Goal: Information Seeking & Learning: Find specific fact

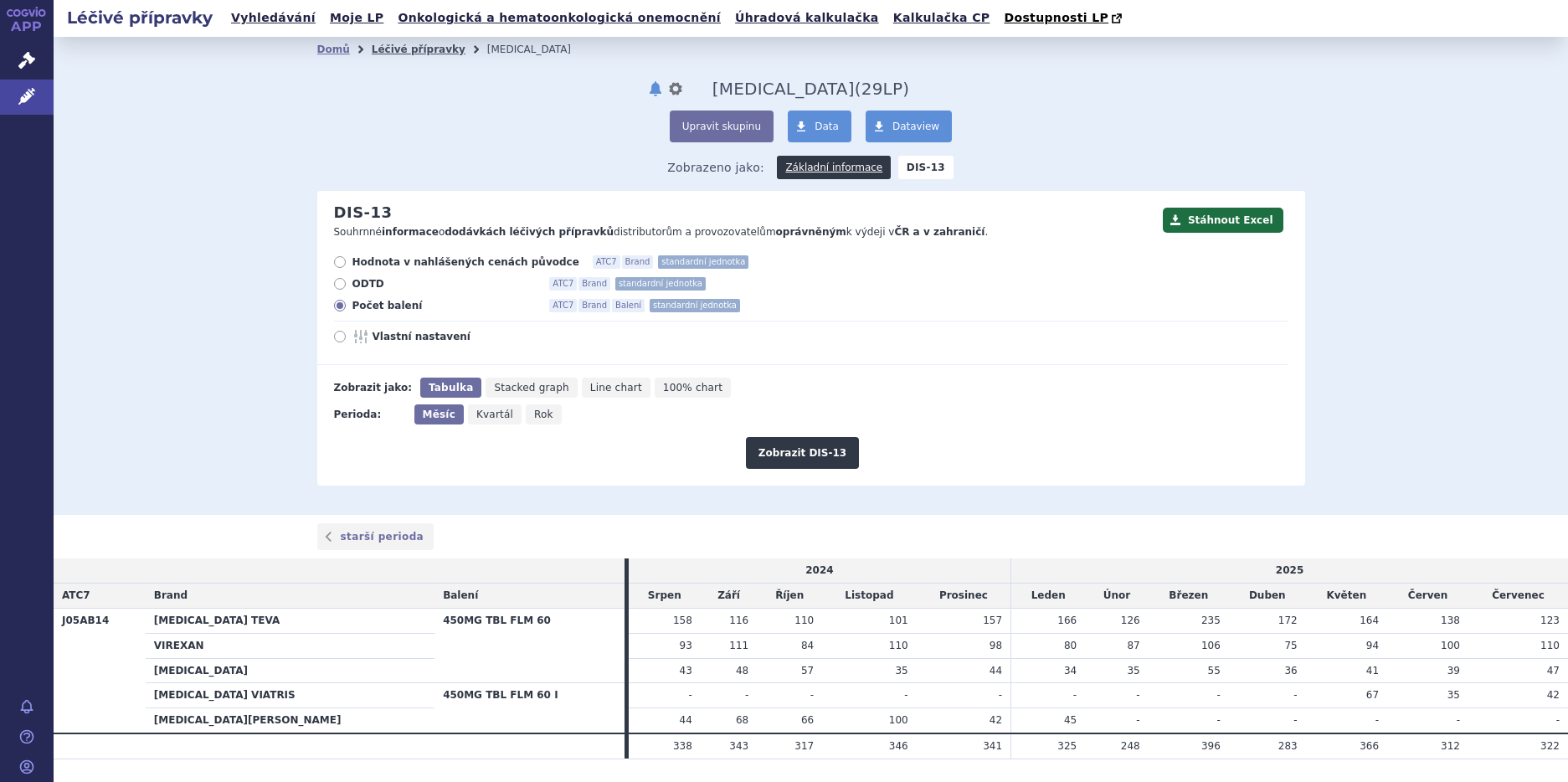
click at [387, 53] on link "Léčivé přípravky" at bounding box center [419, 49] width 94 height 12
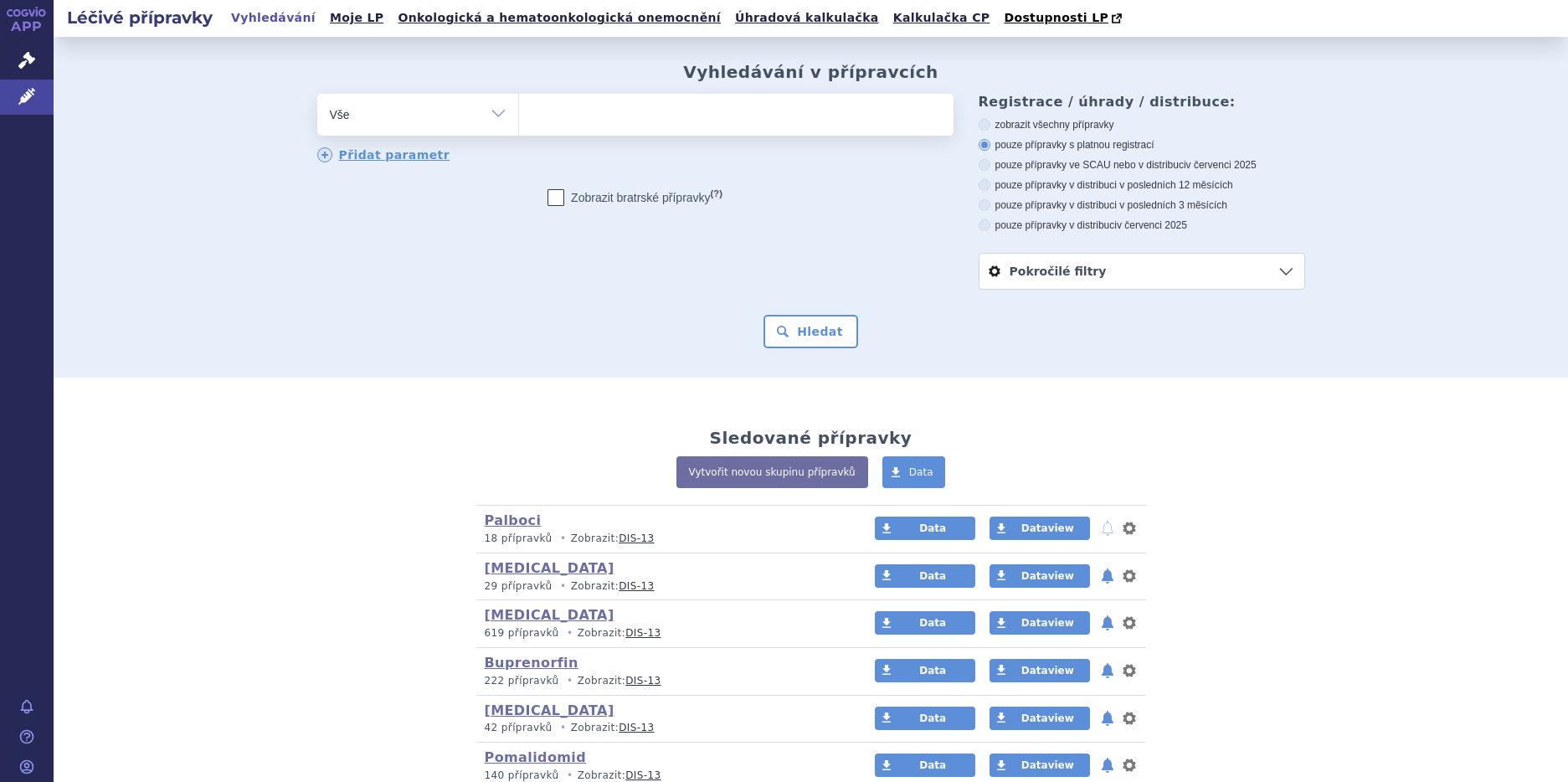
click at [496, 113] on select "Vše Přípravek/SUKL kód MAH VPOIS ATC/Aktivní látka Léková forma Síla" at bounding box center [418, 112] width 201 height 37
select select "filter-atc-group"
click at [317, 94] on select "Vše Přípravek/SUKL kód MAH VPOIS ATC/Aktivní látka Léková forma Síla" at bounding box center [418, 112] width 201 height 37
click at [519, 112] on ul at bounding box center [736, 111] width 434 height 36
click at [518, 112] on select at bounding box center [518, 114] width 1 height 42
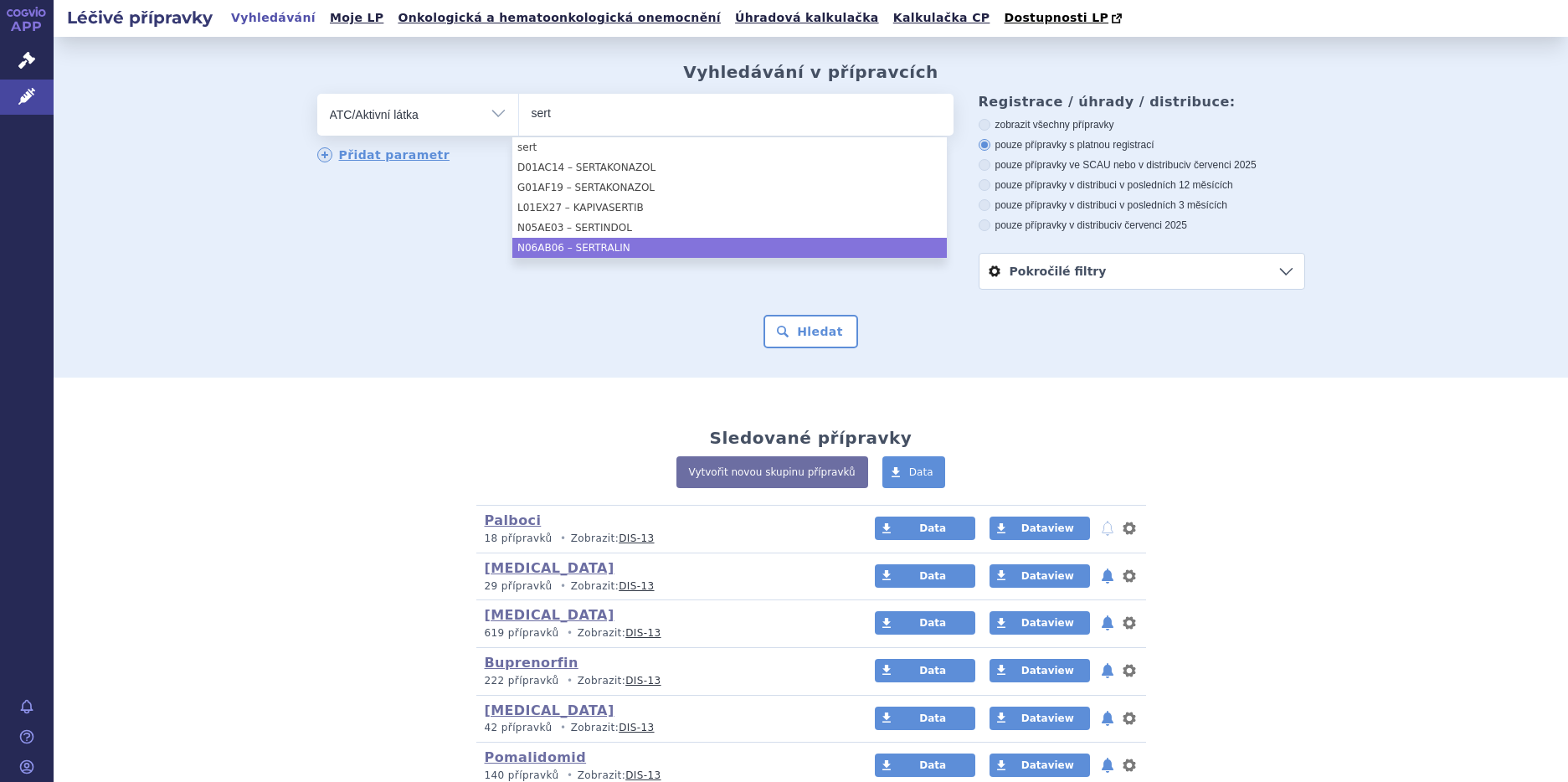
type input "sert"
select select "N06AB06"
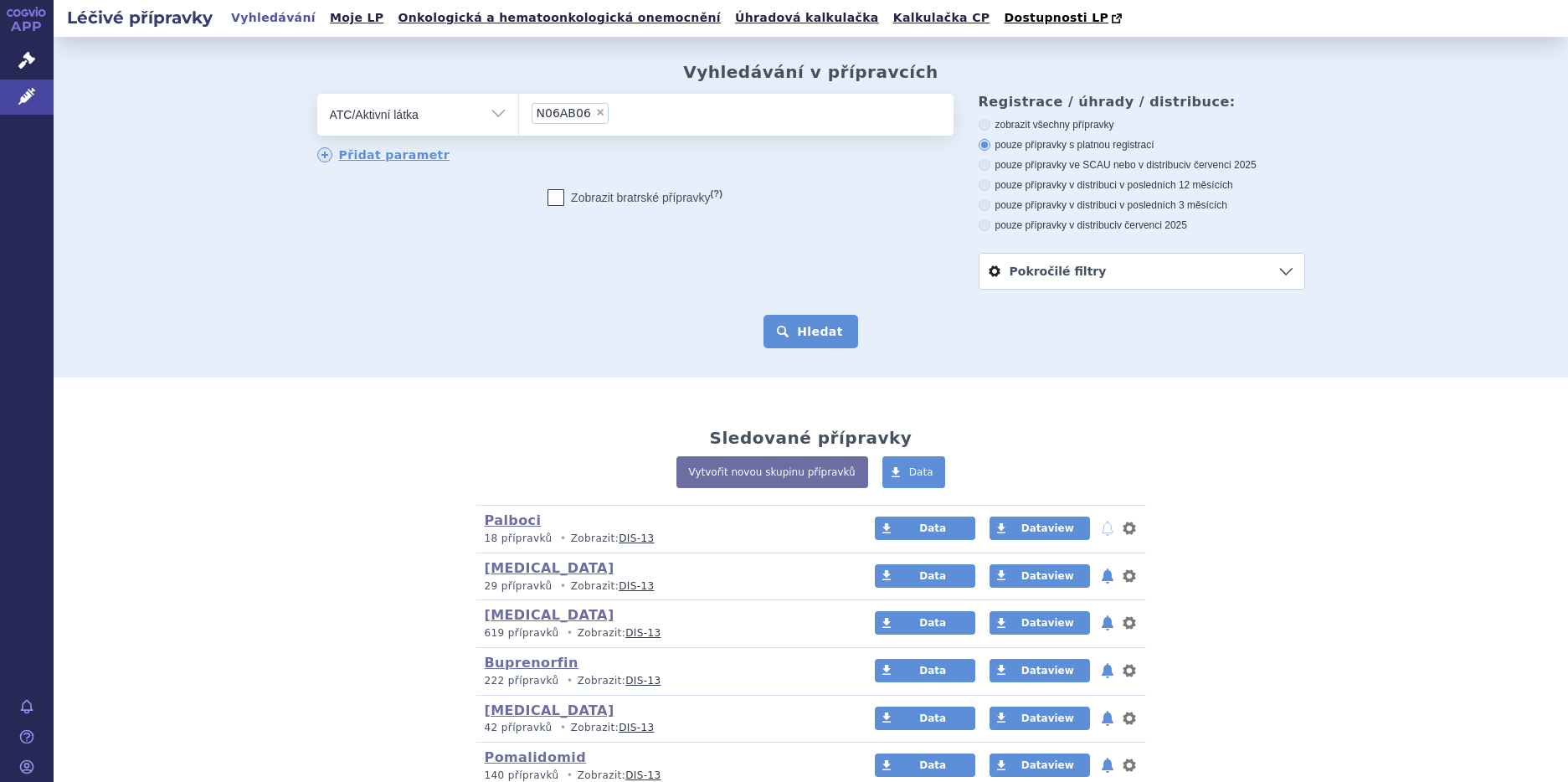
click at [805, 342] on button "Hledat" at bounding box center [810, 331] width 94 height 34
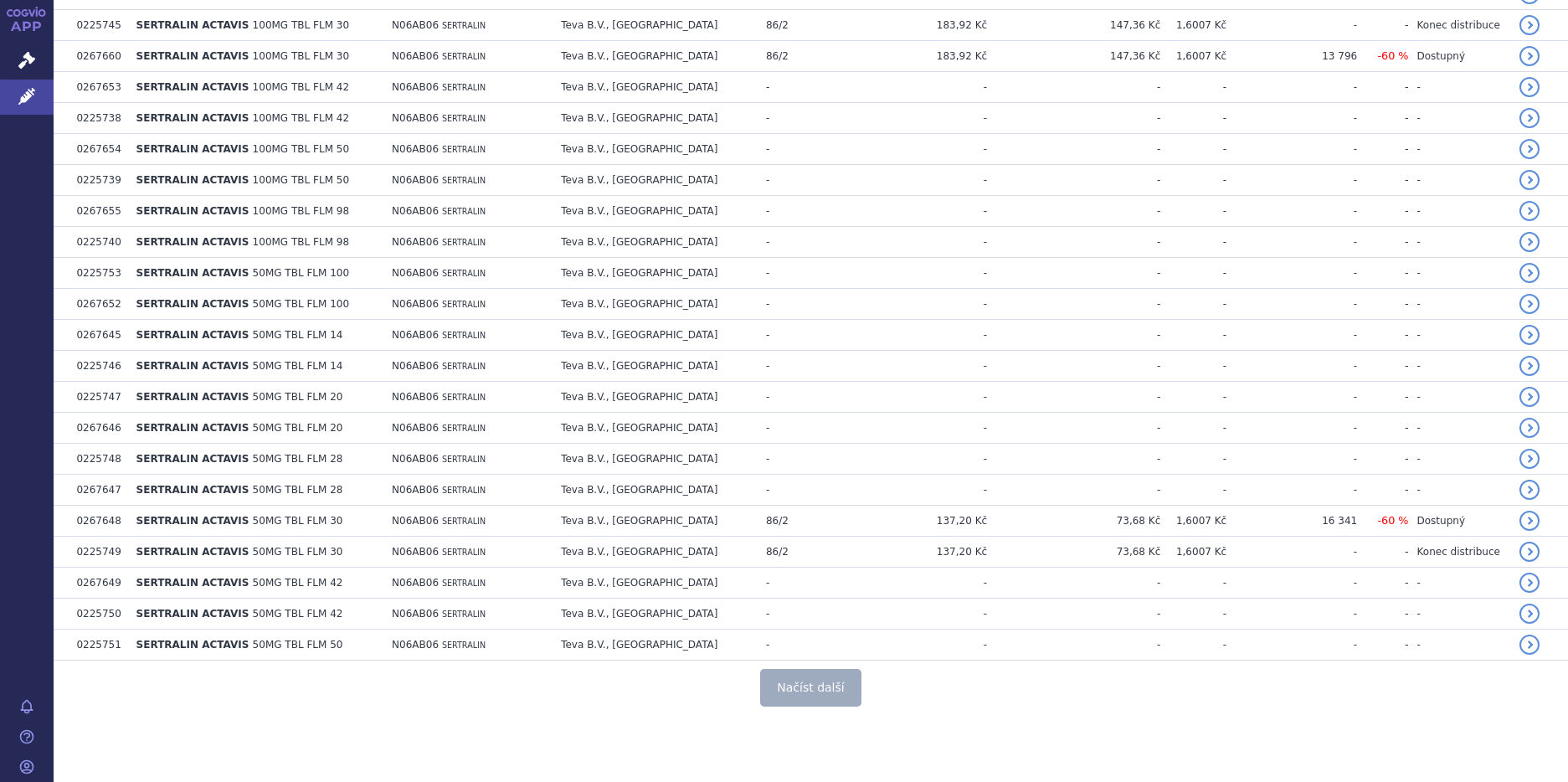
scroll to position [2937, 0]
click at [797, 685] on button "Načíst další" at bounding box center [810, 688] width 101 height 37
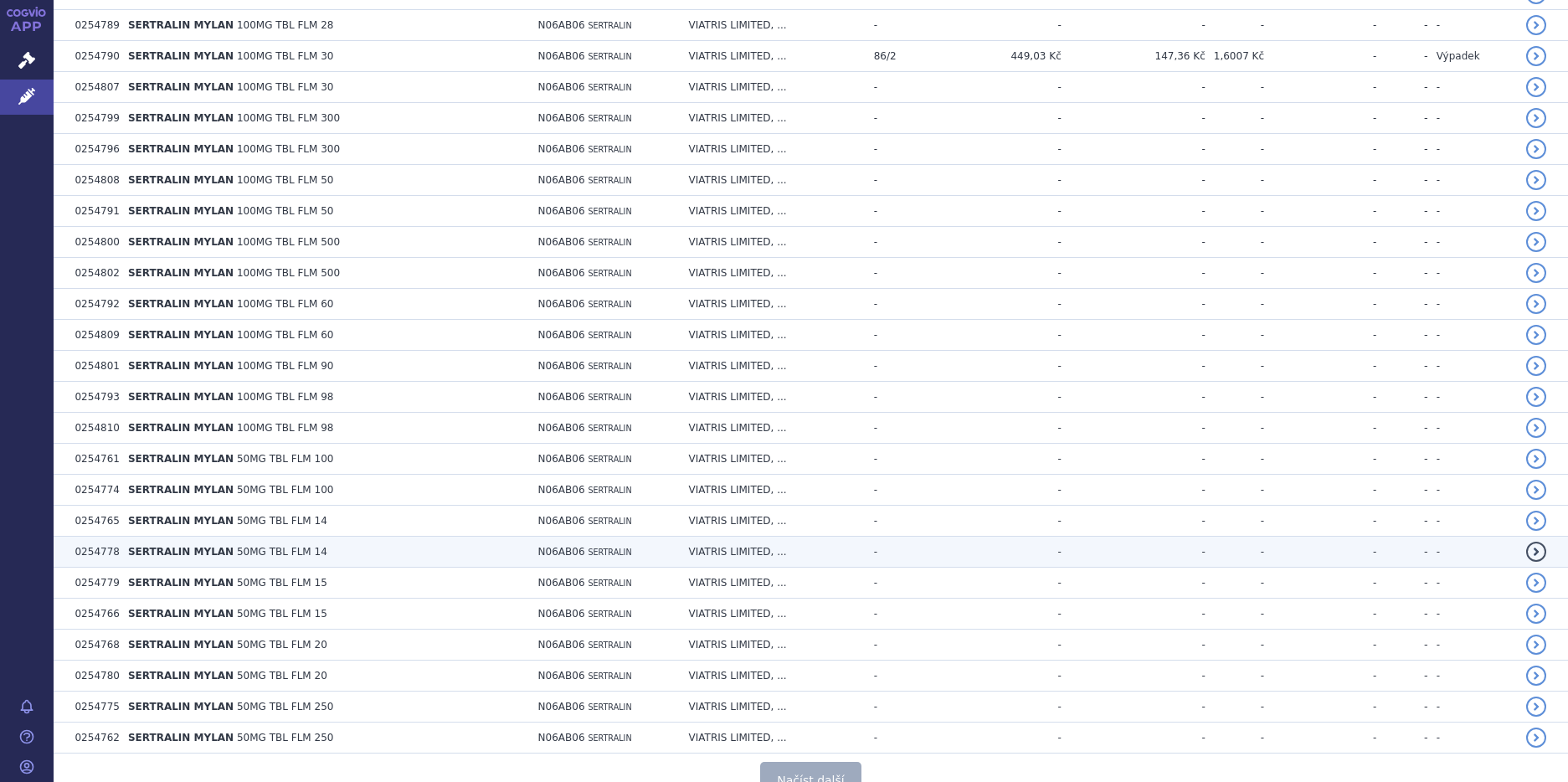
scroll to position [6036, 0]
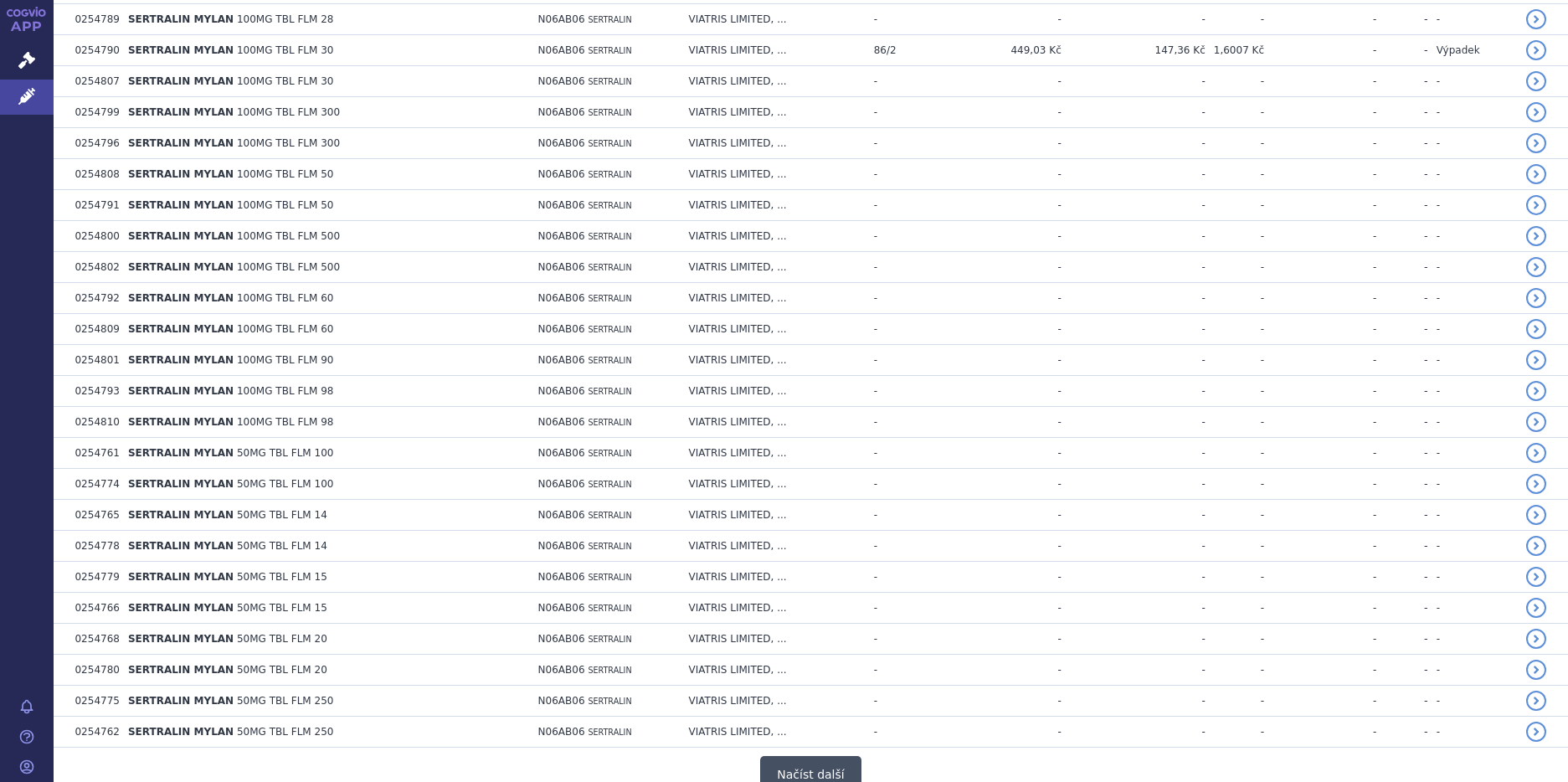
click at [791, 756] on button "Načíst další" at bounding box center [810, 774] width 101 height 37
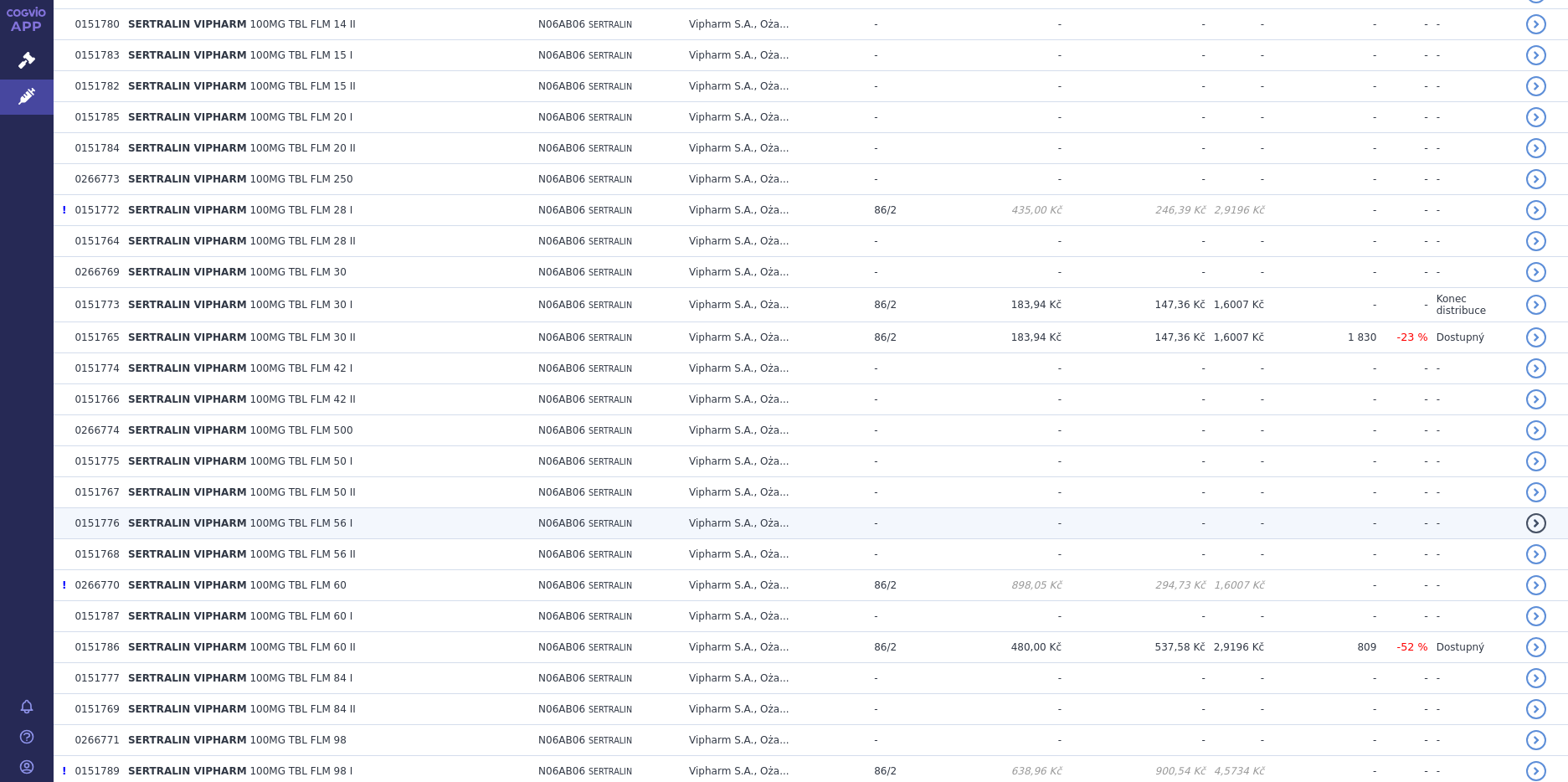
scroll to position [9135, 0]
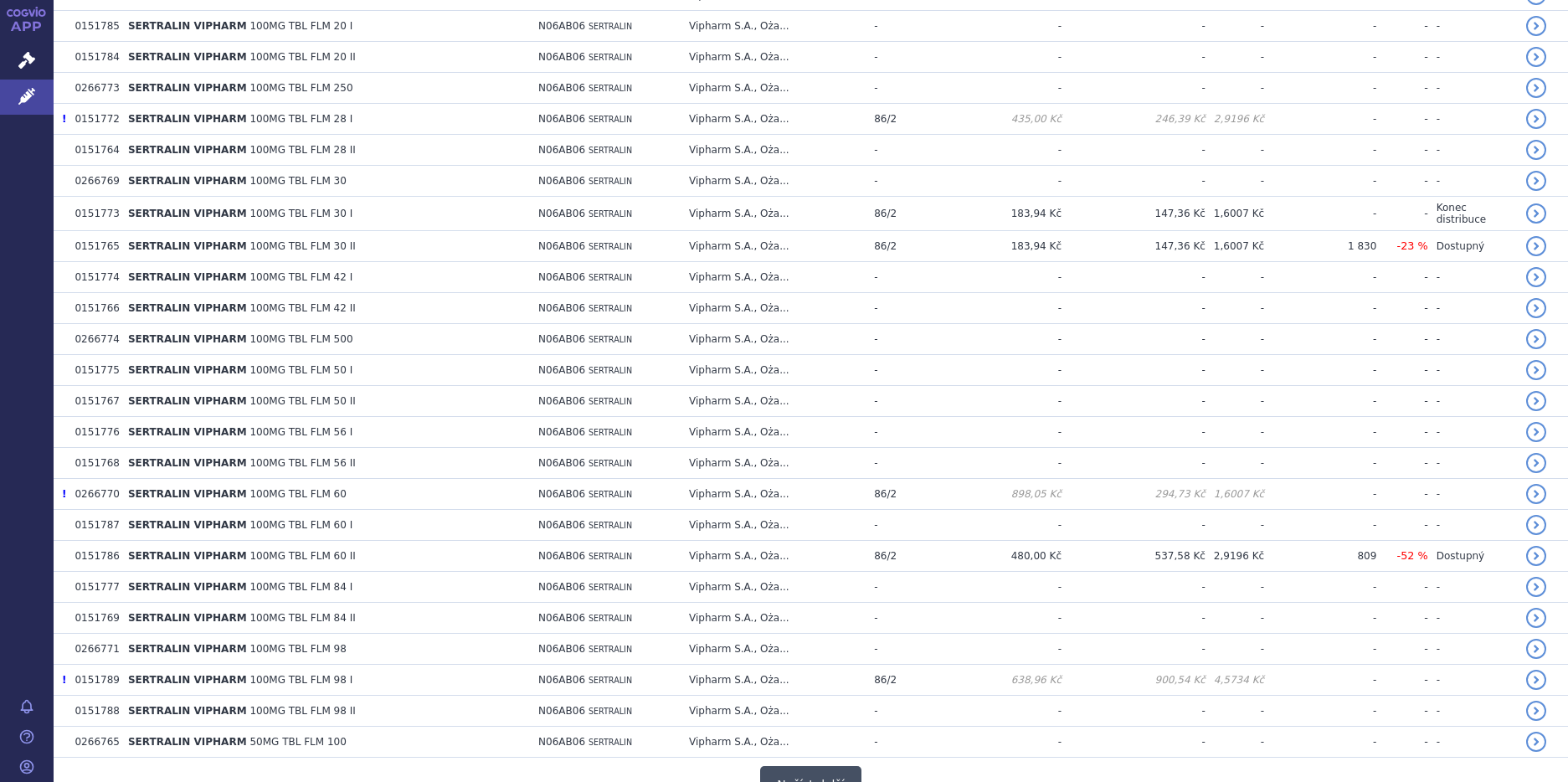
click at [800, 766] on button "Načíst další" at bounding box center [810, 785] width 101 height 37
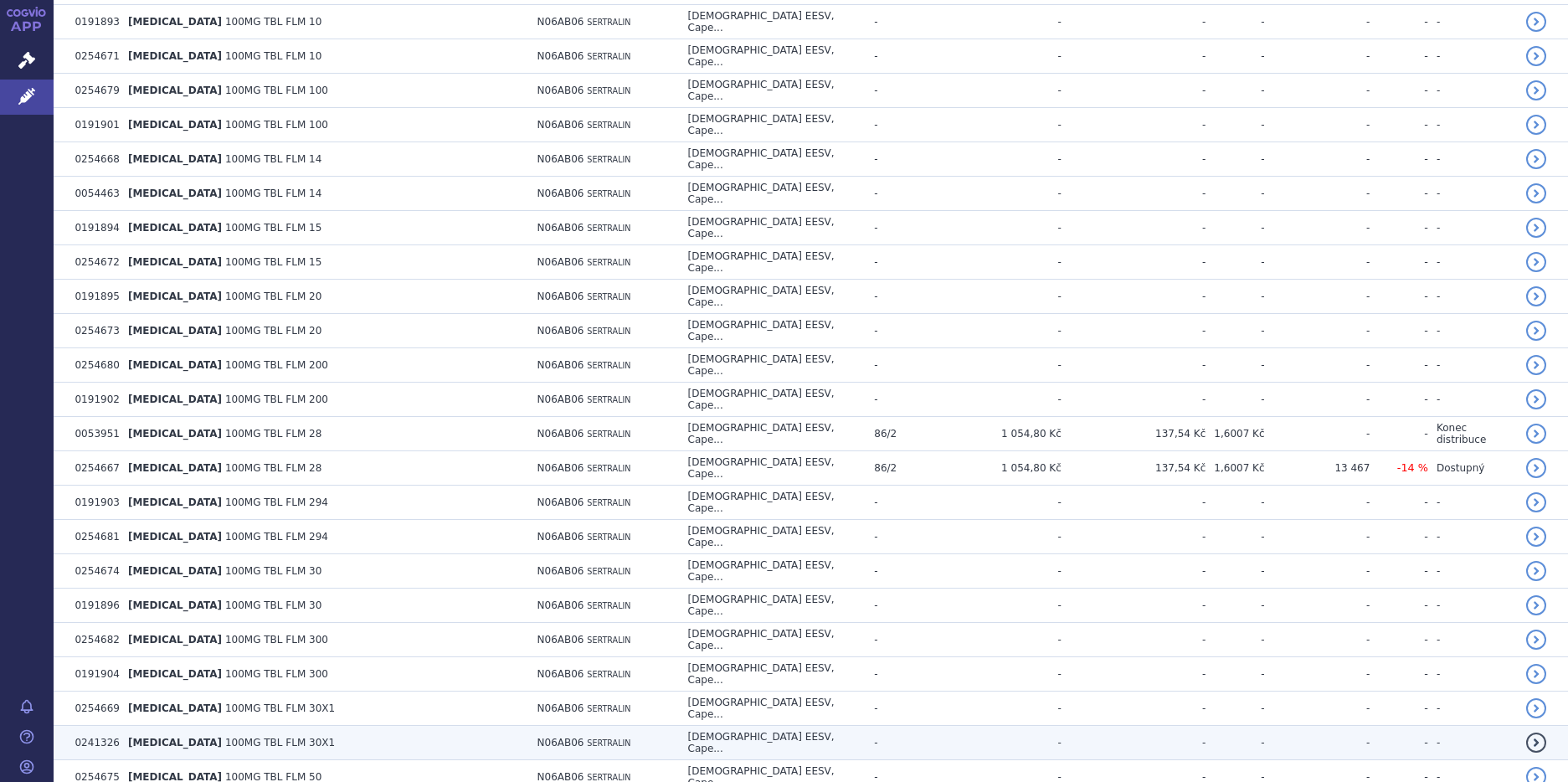
scroll to position [12234, 0]
